Goal: Transaction & Acquisition: Download file/media

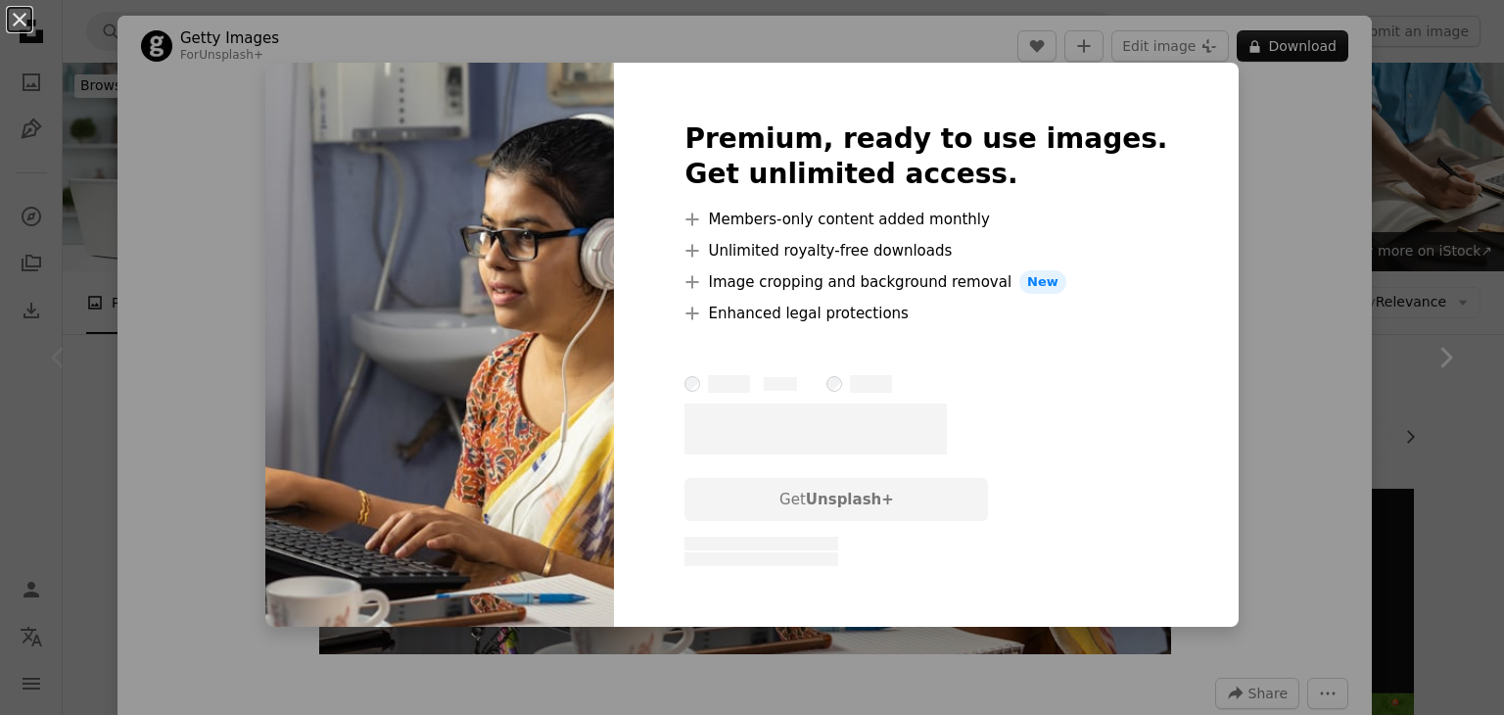
scroll to position [337, 0]
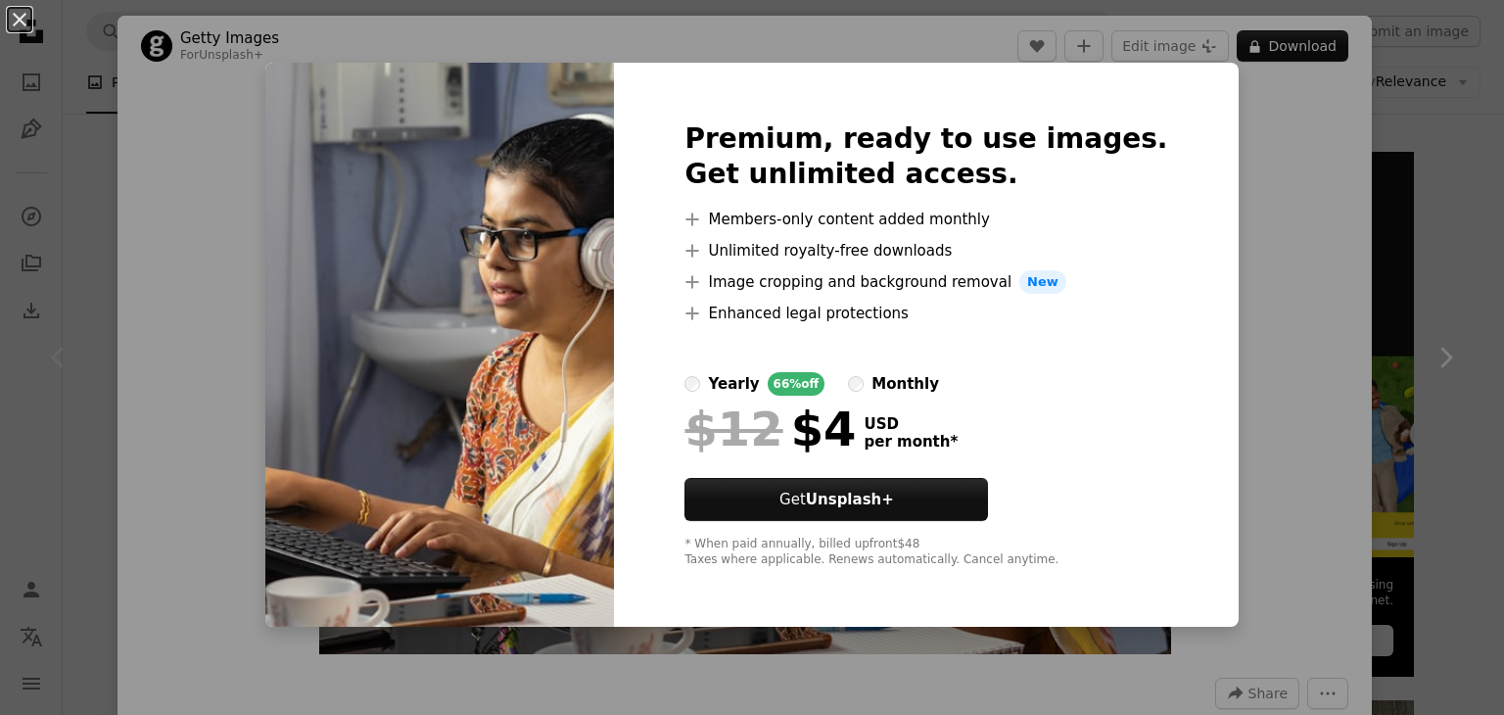
click at [1297, 204] on div "An X shape Premium, ready to use images. Get unlimited access. A plus sign Memb…" at bounding box center [752, 357] width 1504 height 715
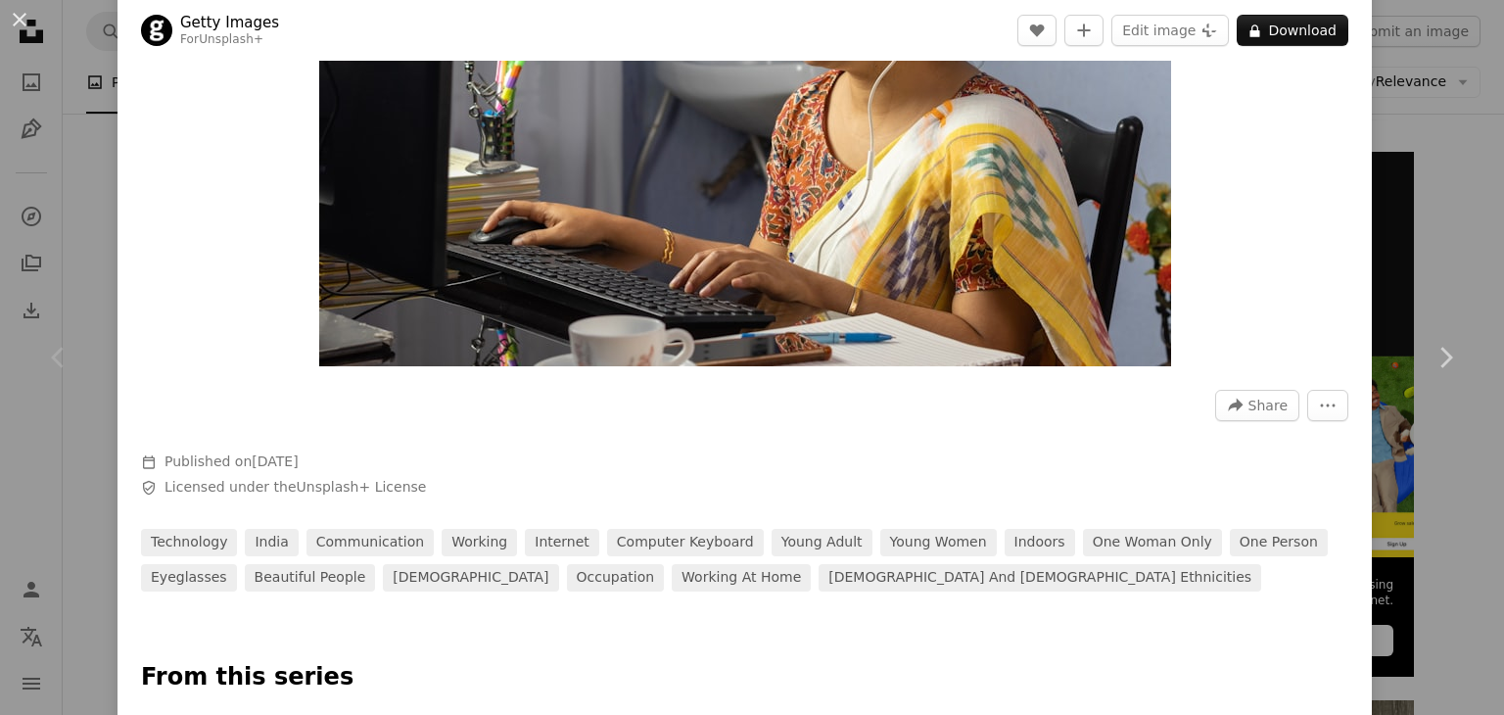
scroll to position [289, 0]
click at [1319, 403] on icon "More Actions" at bounding box center [1328, 405] width 18 height 18
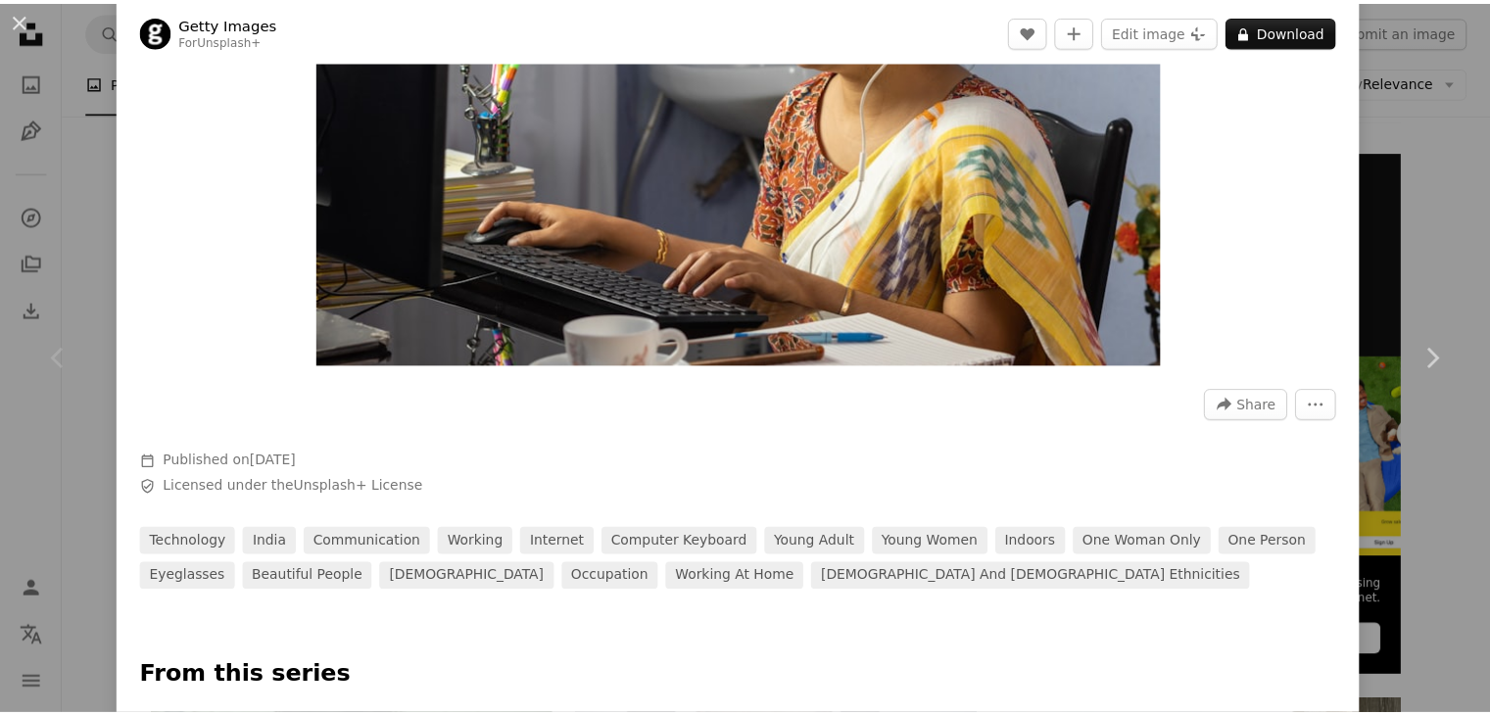
scroll to position [0, 0]
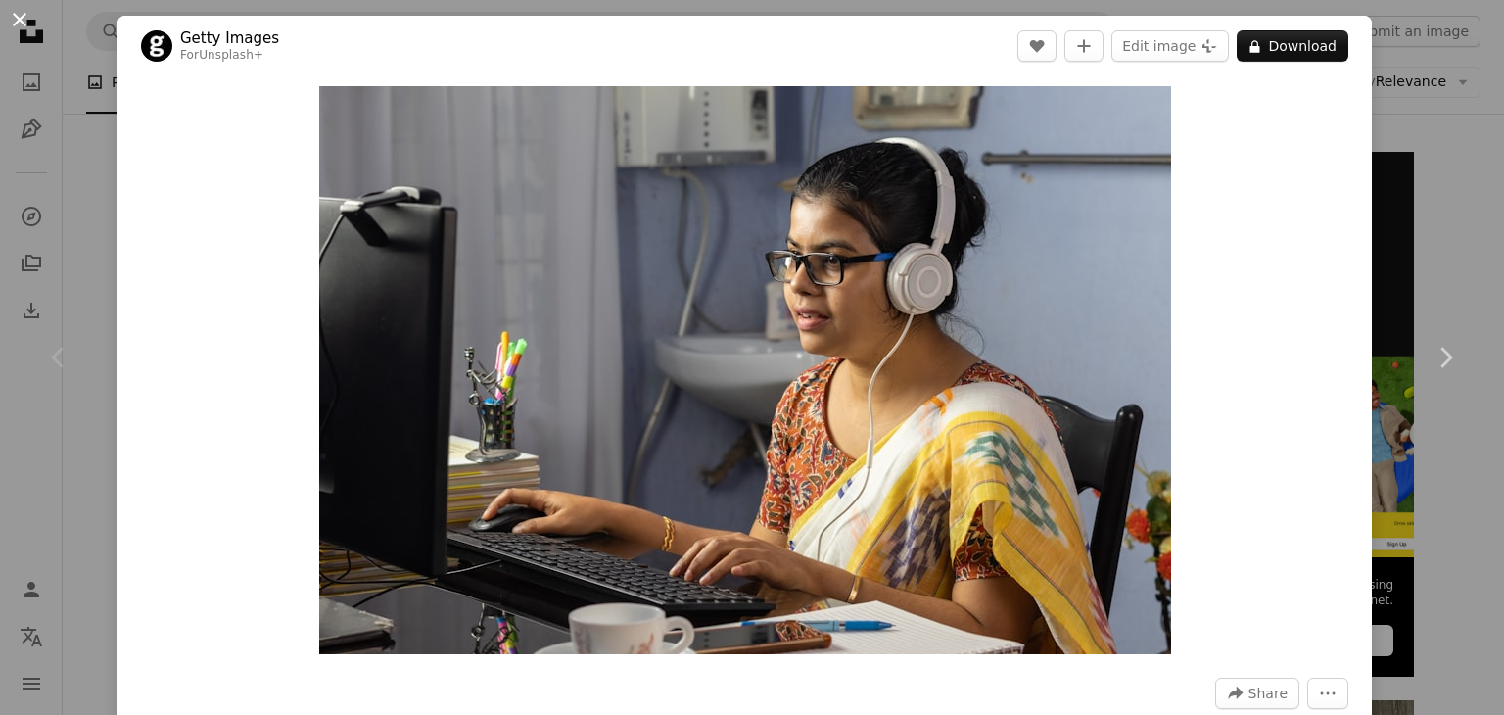
click at [19, 18] on button "An X shape" at bounding box center [20, 20] width 24 height 24
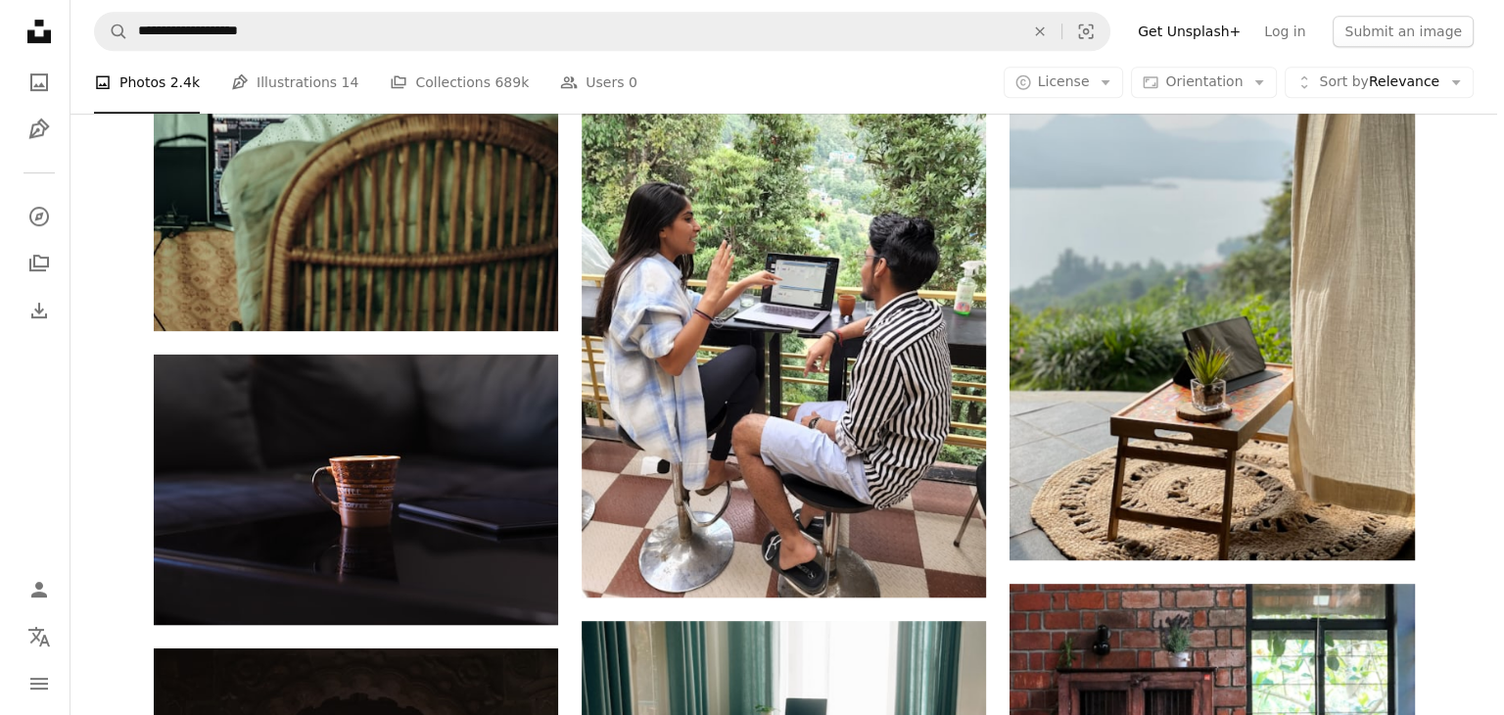
scroll to position [1021, 0]
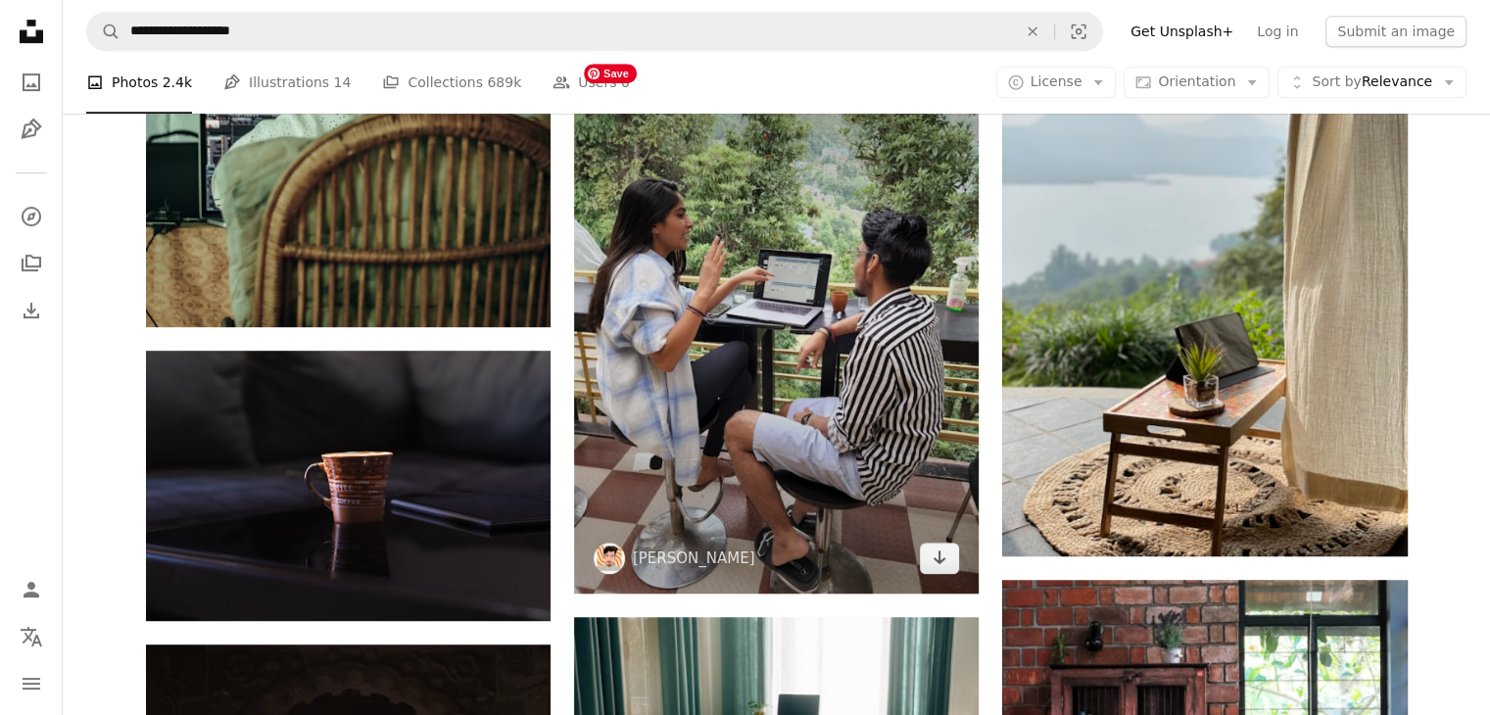
click at [768, 345] on img at bounding box center [776, 324] width 404 height 540
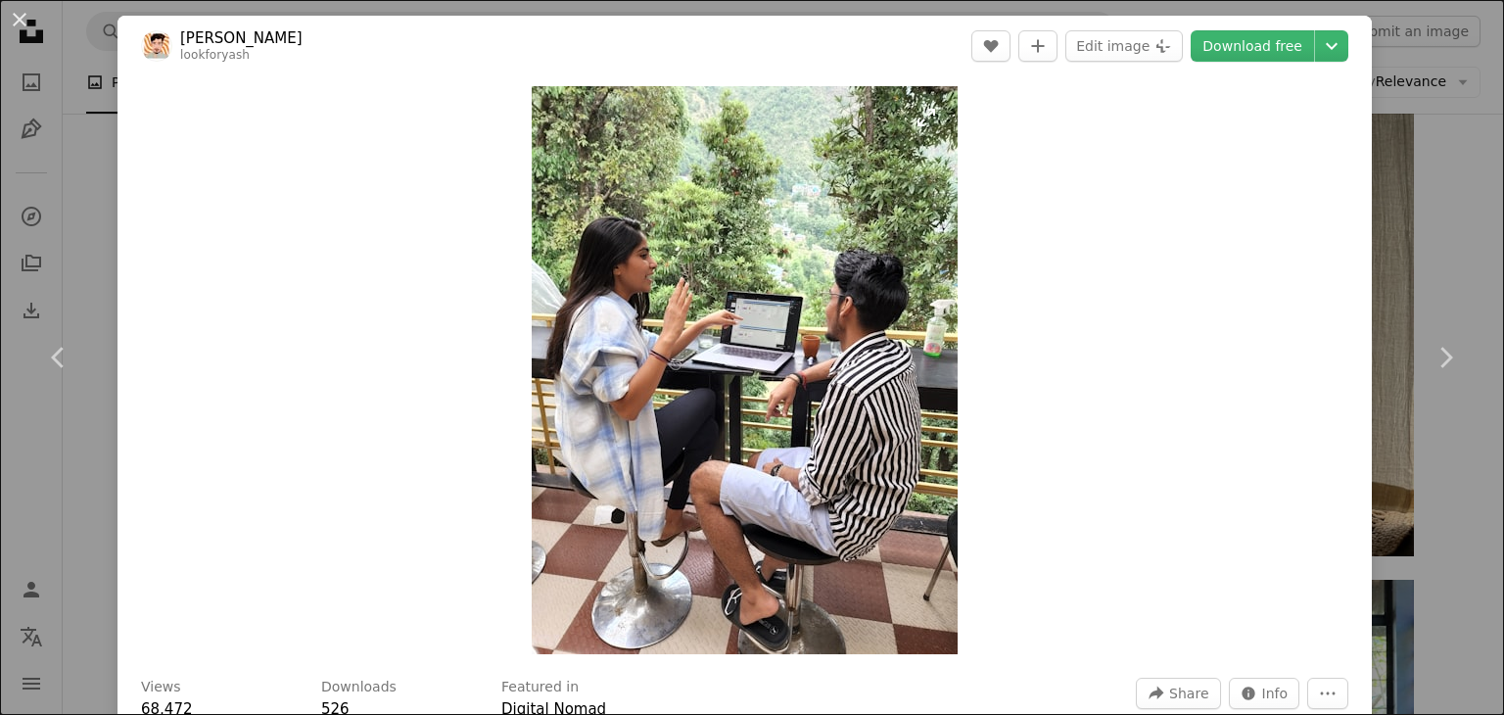
click at [782, 314] on img "Zoom in on this image" at bounding box center [745, 370] width 426 height 568
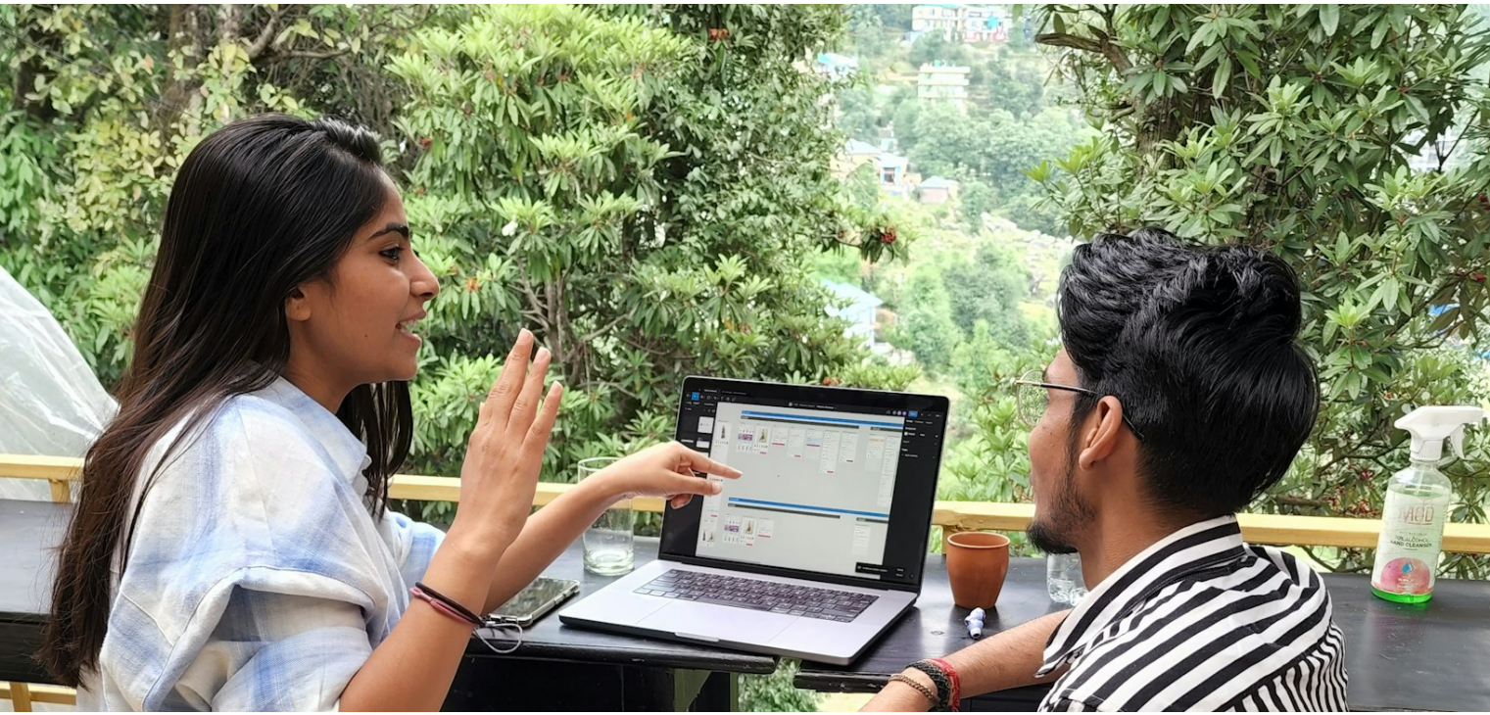
scroll to position [346, 0]
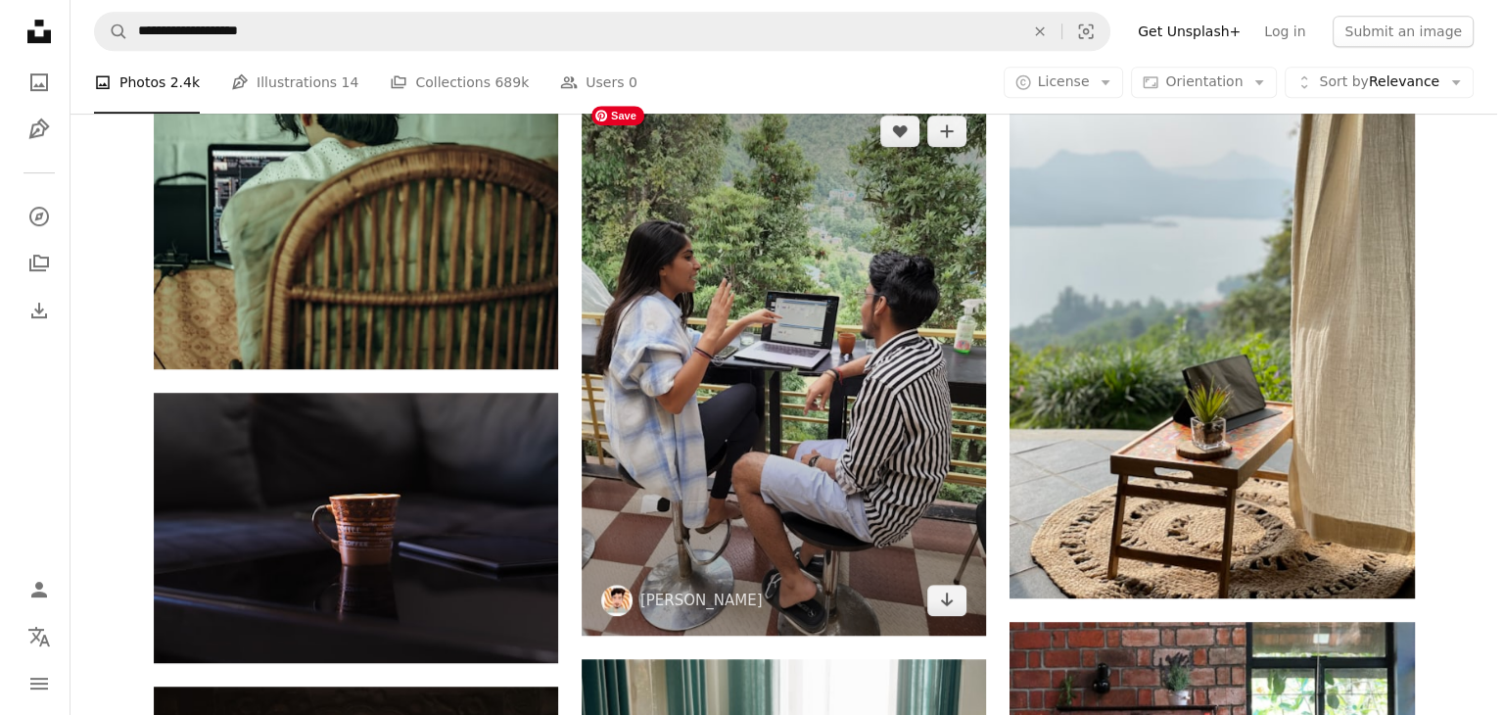
scroll to position [1003, 0]
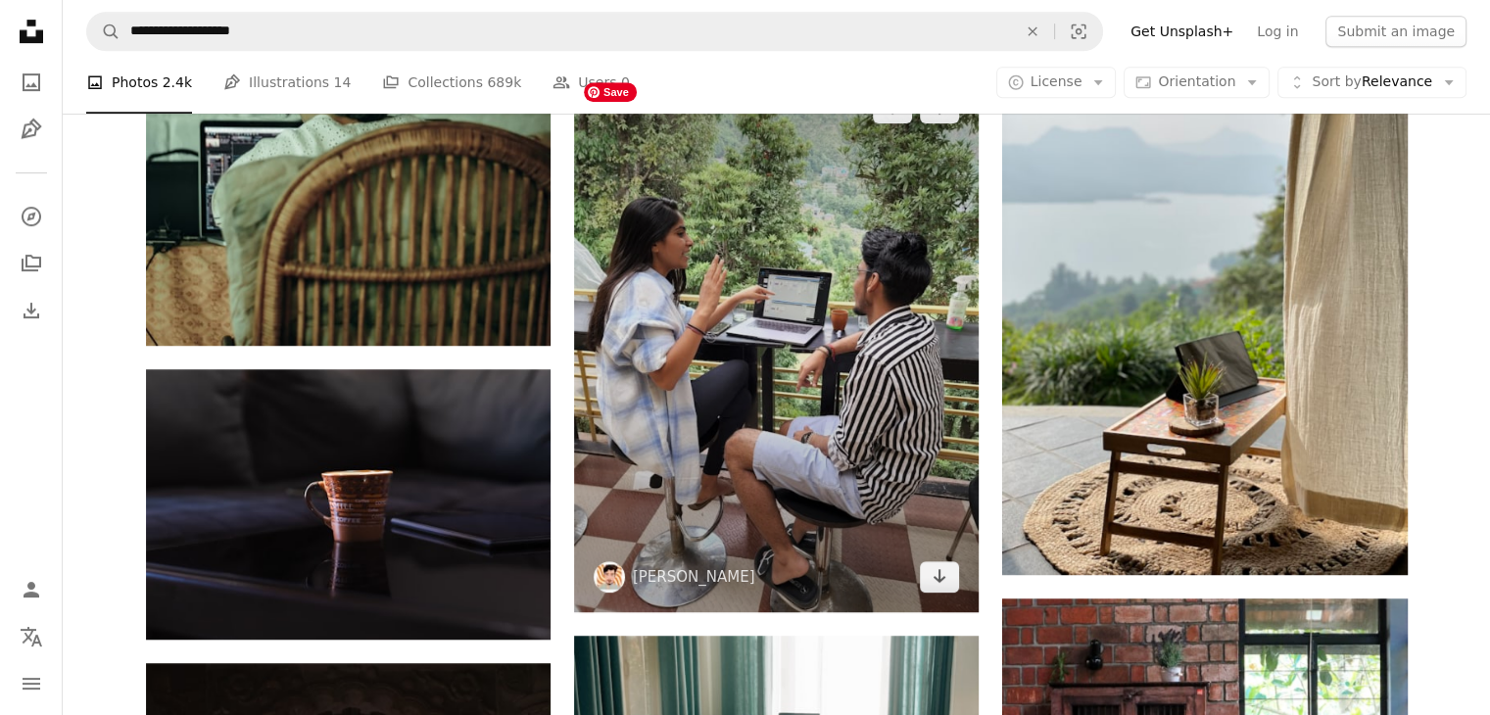
click at [803, 330] on img at bounding box center [776, 342] width 404 height 540
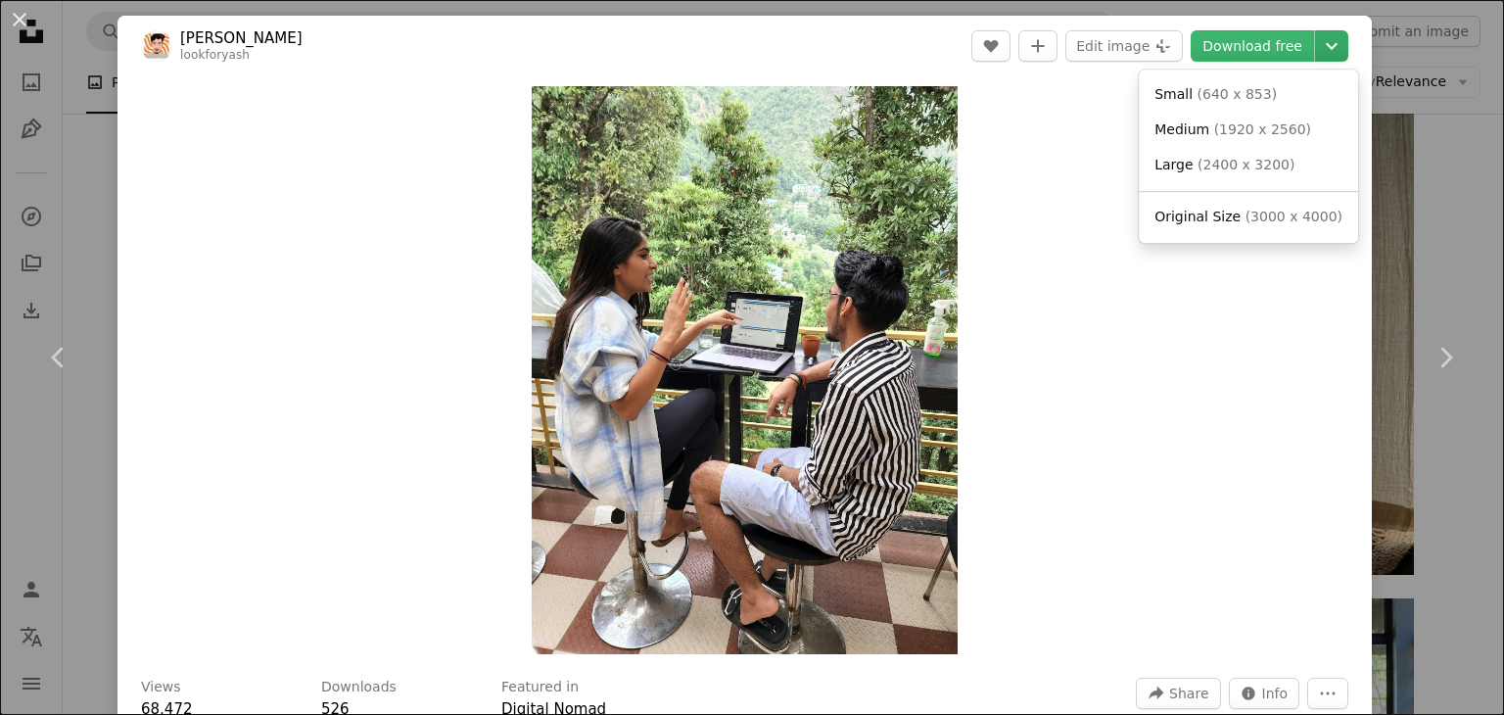
click at [1326, 44] on icon "Choose download size" at bounding box center [1332, 46] width 12 height 7
click at [1270, 124] on span "( 1920 x 2560 )" at bounding box center [1262, 129] width 97 height 16
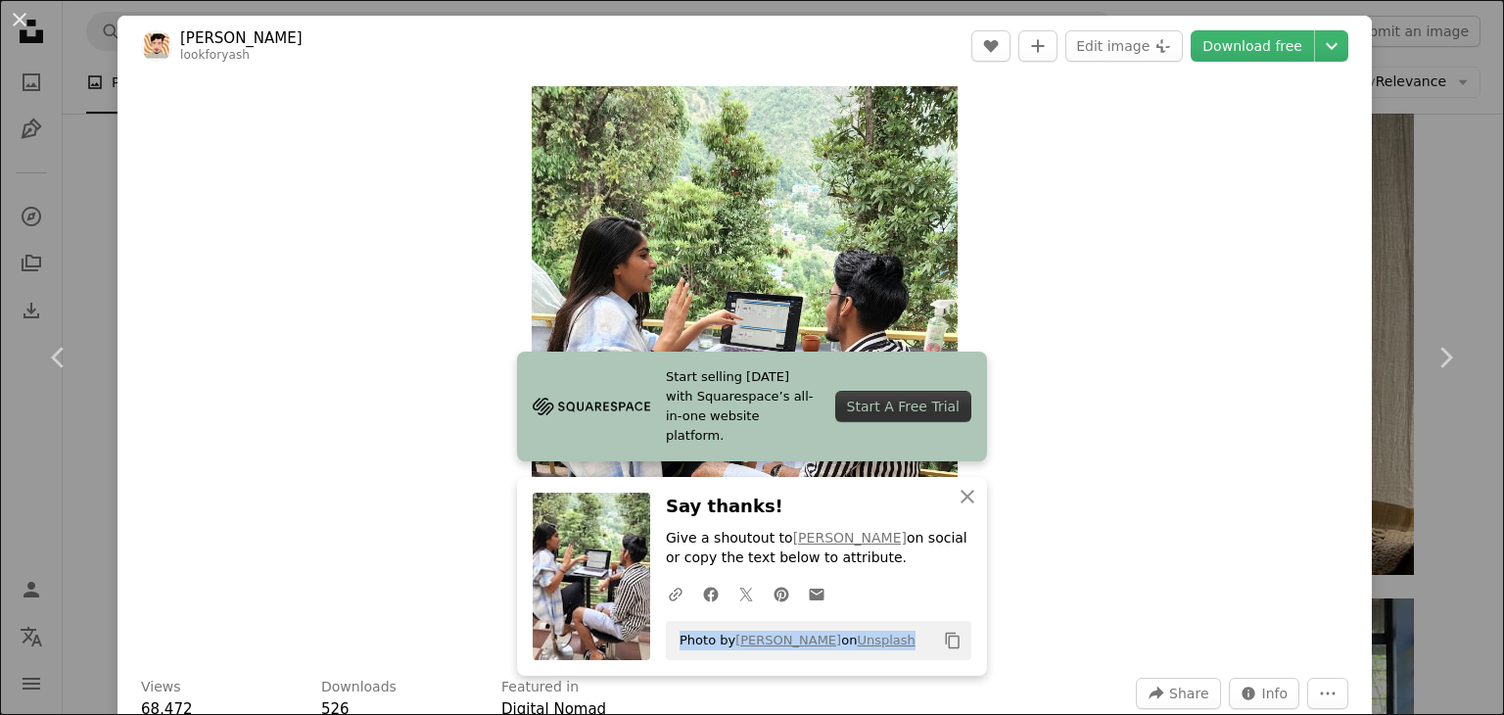
drag, startPoint x: 883, startPoint y: 644, endPoint x: 669, endPoint y: 664, distance: 215.4
click at [669, 664] on div "An X shape Close Say thanks! Give a shoutout to [PERSON_NAME] on social or copy…" at bounding box center [752, 576] width 470 height 199
copy span "Photo by [PERSON_NAME] on Unsplash"
click at [1156, 213] on div "Zoom in" at bounding box center [745, 370] width 1255 height 588
click at [960, 493] on icon "An X shape" at bounding box center [968, 497] width 24 height 24
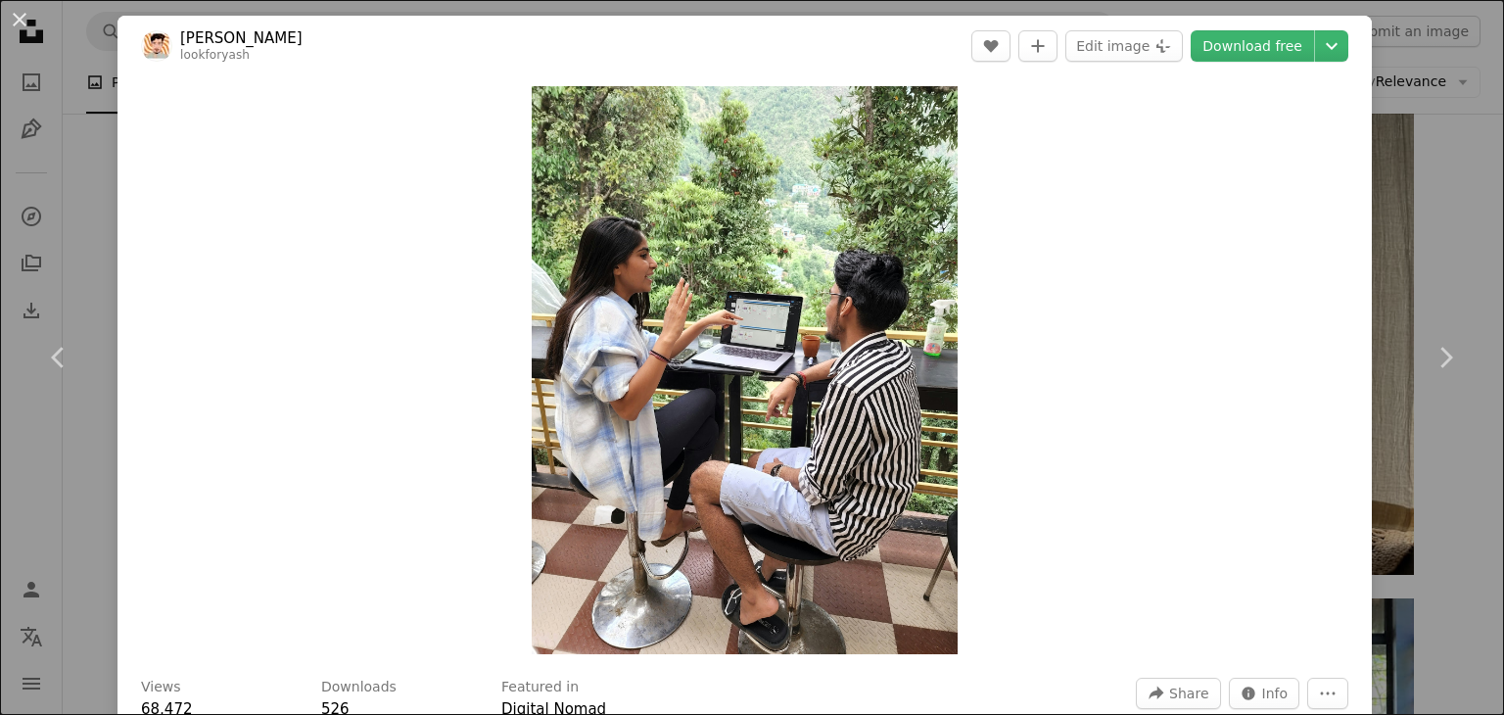
click at [1187, 138] on div "Zoom in" at bounding box center [745, 370] width 1255 height 588
click at [15, 19] on button "An X shape" at bounding box center [20, 20] width 24 height 24
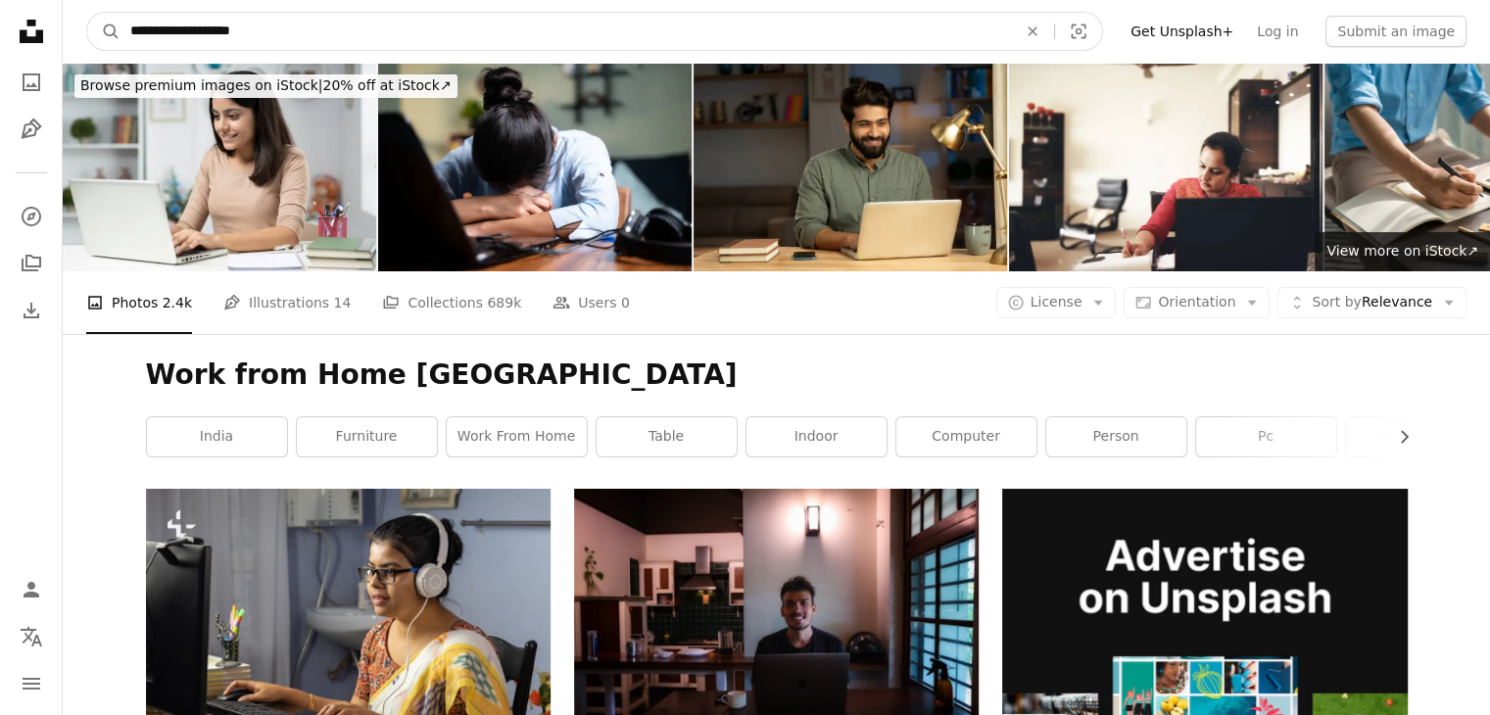
click at [458, 36] on input "**********" at bounding box center [565, 31] width 890 height 37
type input "*"
type input "**********"
click button "A magnifying glass" at bounding box center [103, 31] width 33 height 37
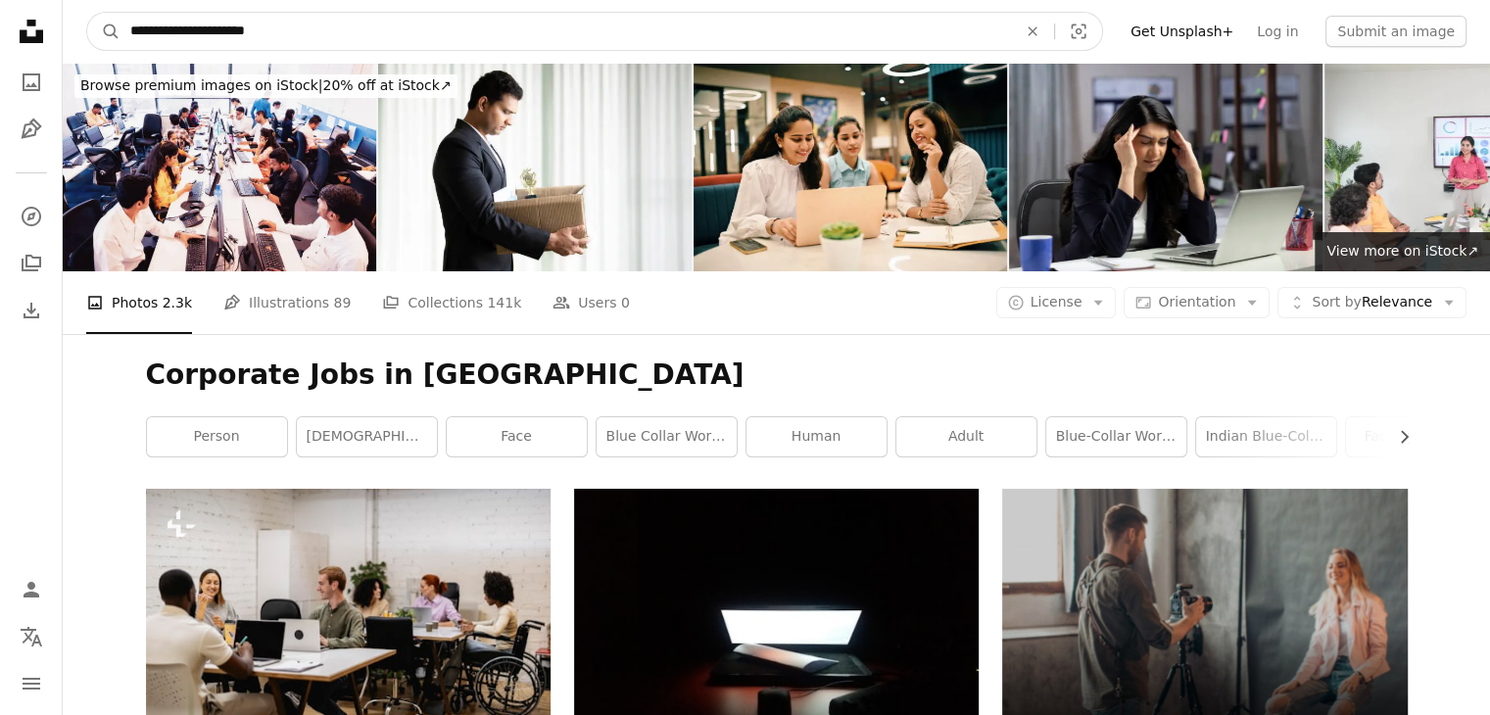
click at [349, 23] on input "**********" at bounding box center [565, 31] width 890 height 37
type input "**********"
click button "A magnifying glass" at bounding box center [103, 31] width 33 height 37
